Goal: Entertainment & Leisure: Browse casually

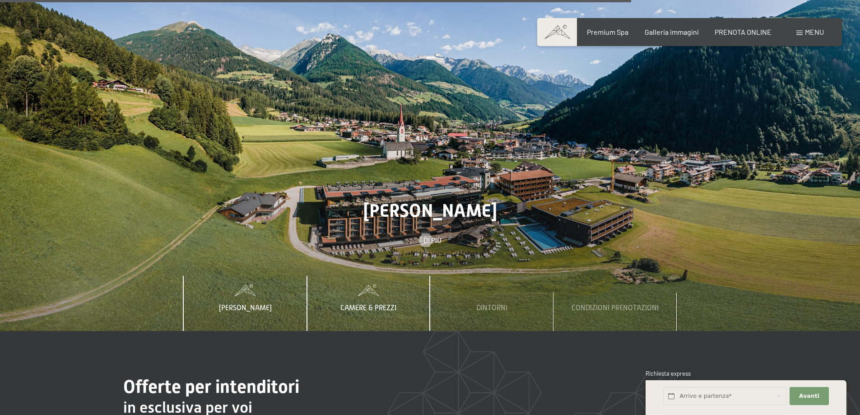
scroll to position [3339, 0]
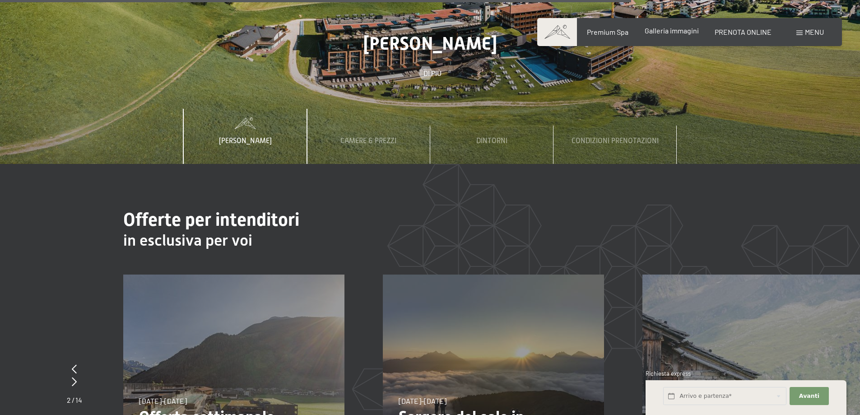
click at [677, 27] on span "Galleria immagini" at bounding box center [671, 30] width 54 height 9
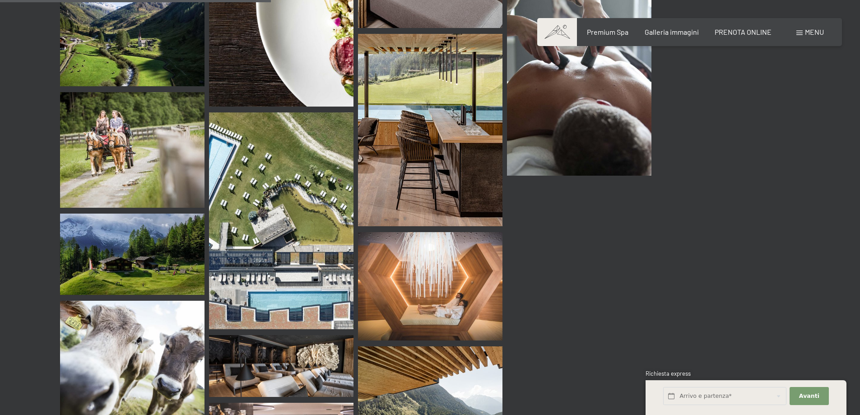
scroll to position [3430, 0]
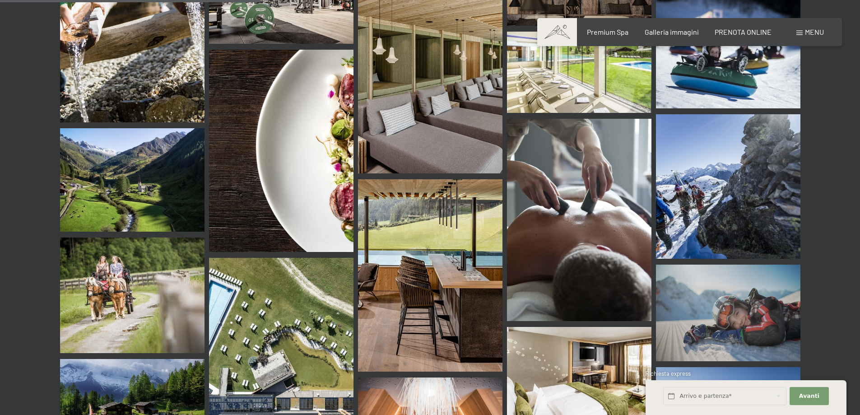
click at [292, 331] on img at bounding box center [281, 366] width 144 height 217
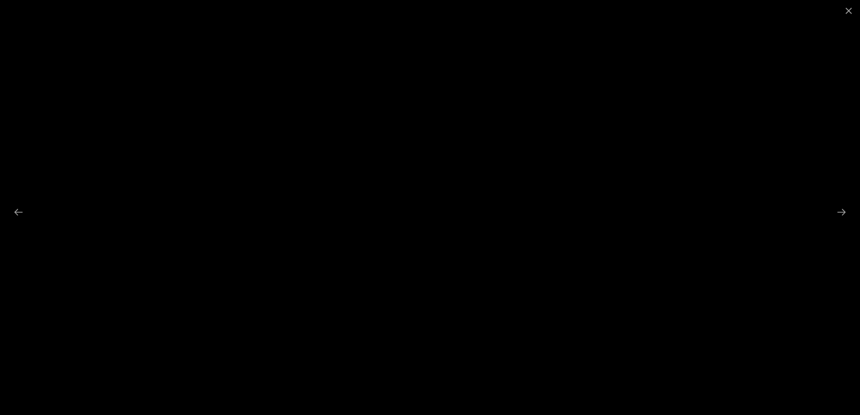
scroll to position [3159, 0]
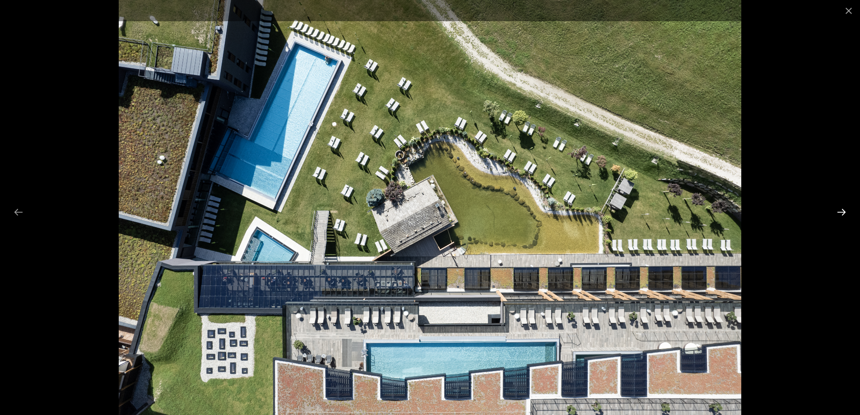
click at [840, 207] on button "Next slide" at bounding box center [841, 212] width 19 height 18
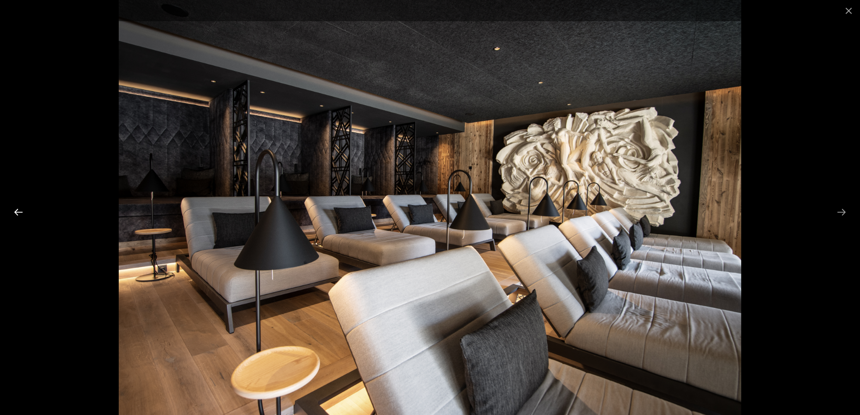
click at [18, 210] on button "Previous slide" at bounding box center [18, 212] width 19 height 18
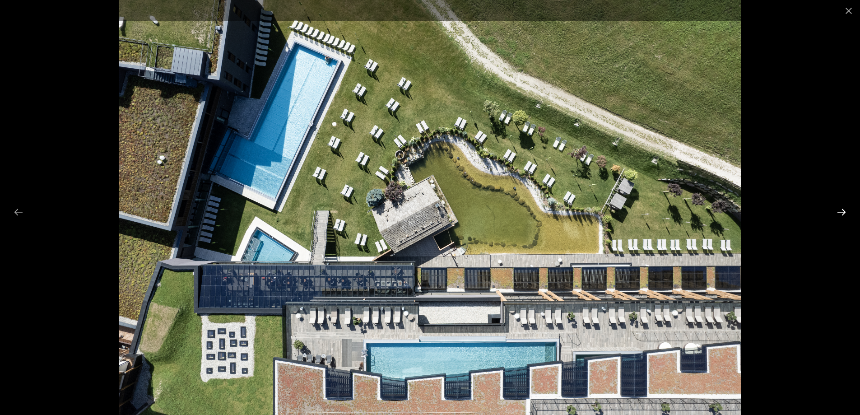
click at [843, 213] on button "Next slide" at bounding box center [841, 212] width 19 height 18
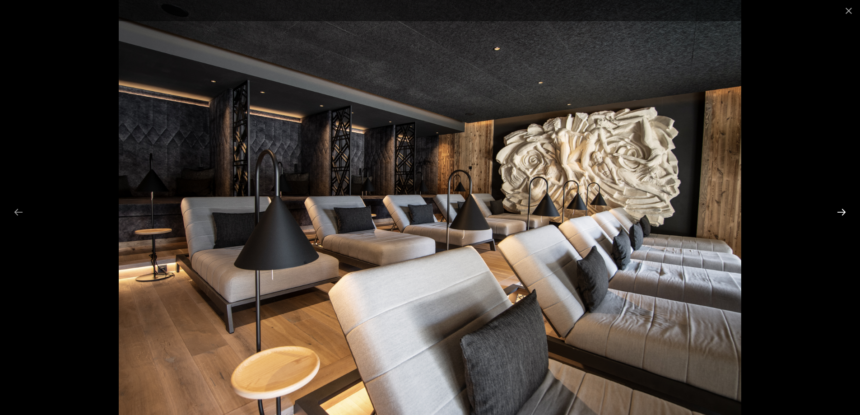
click at [843, 213] on button "Next slide" at bounding box center [841, 212] width 19 height 18
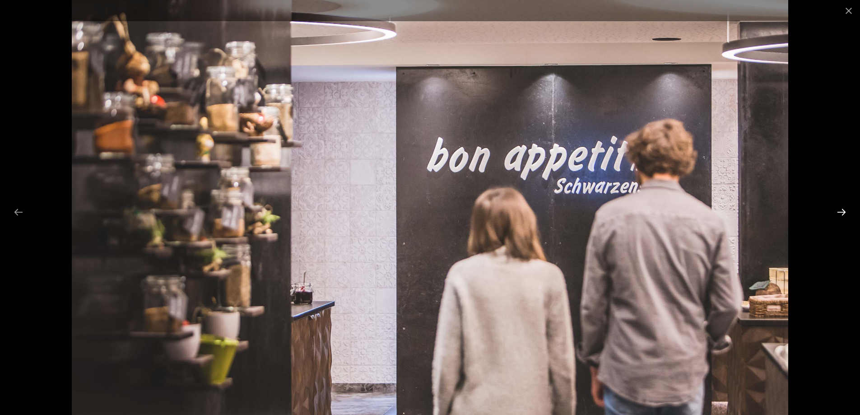
click at [843, 213] on button "Next slide" at bounding box center [841, 212] width 19 height 18
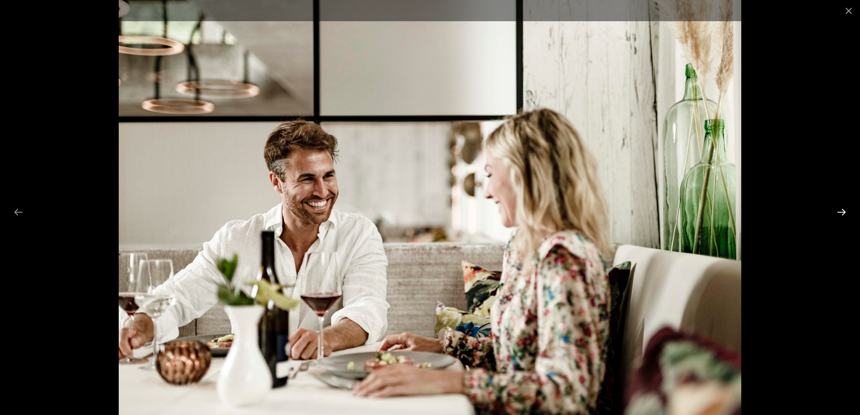
click at [843, 213] on button "Next slide" at bounding box center [841, 212] width 19 height 18
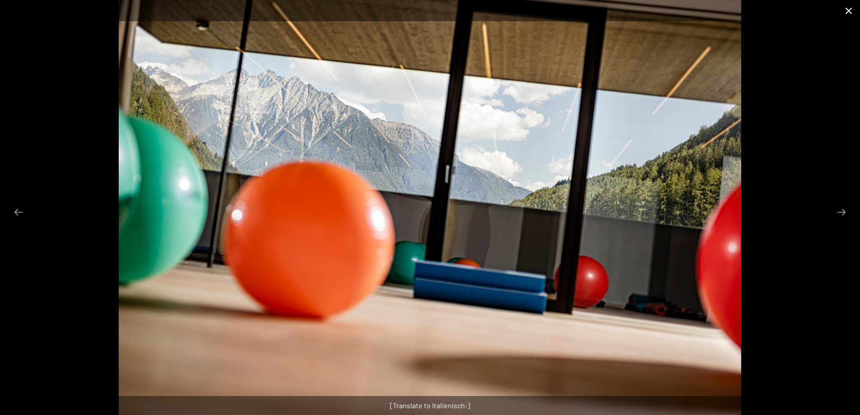
click at [842, 12] on button "Close gallery" at bounding box center [848, 10] width 23 height 21
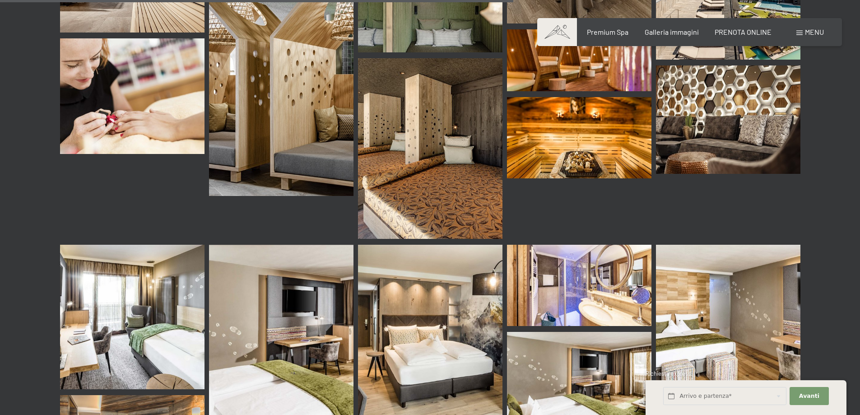
scroll to position [6814, 0]
